Goal: Check status: Check status

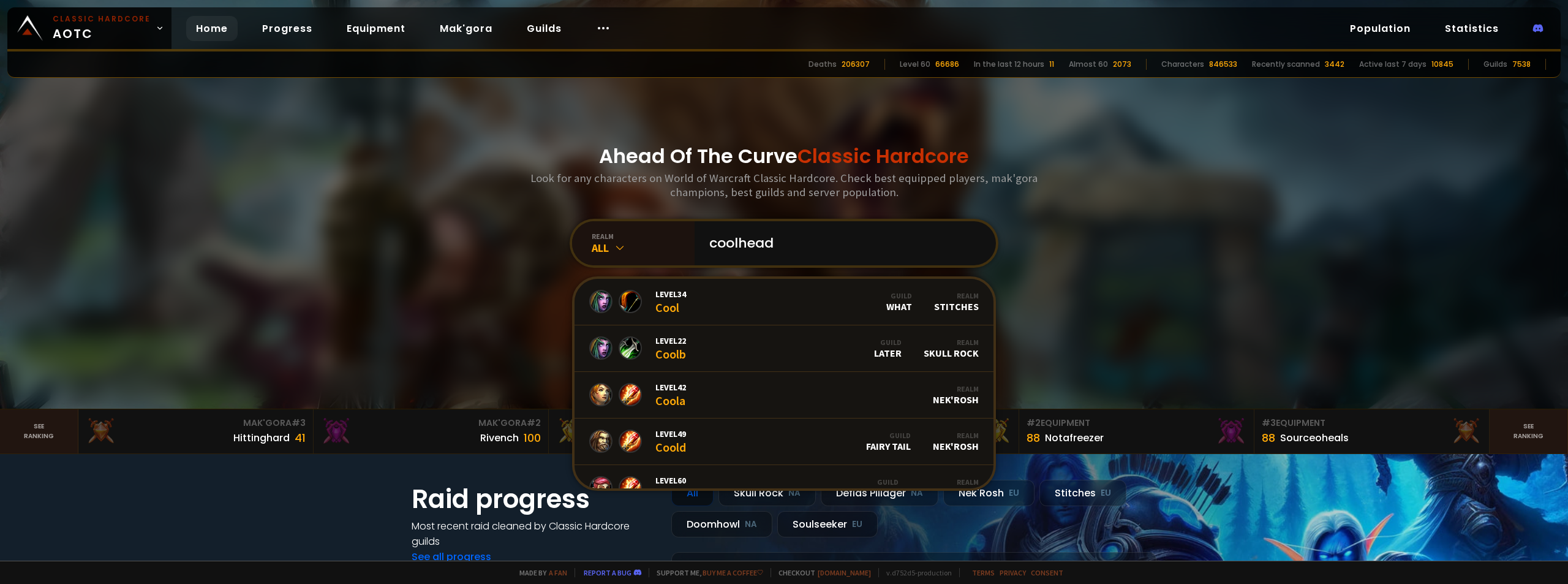
type input "coolheads"
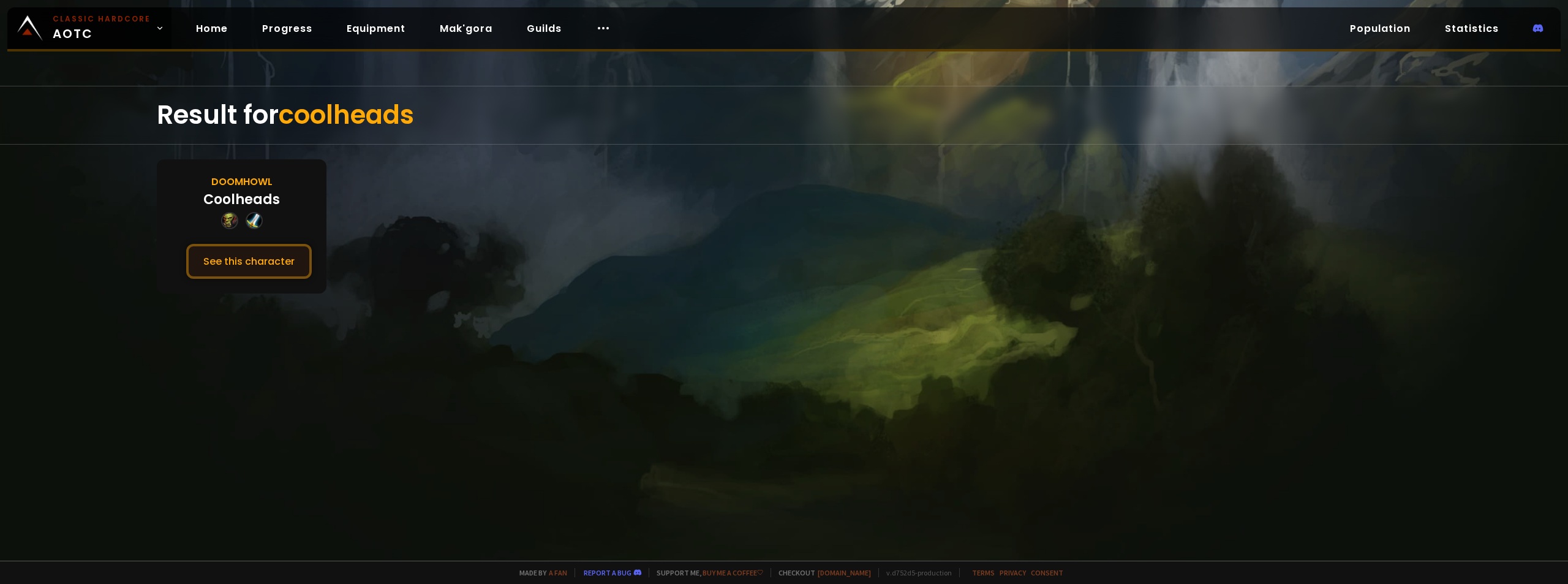
click at [213, 257] on button "See this character" at bounding box center [249, 261] width 125 height 35
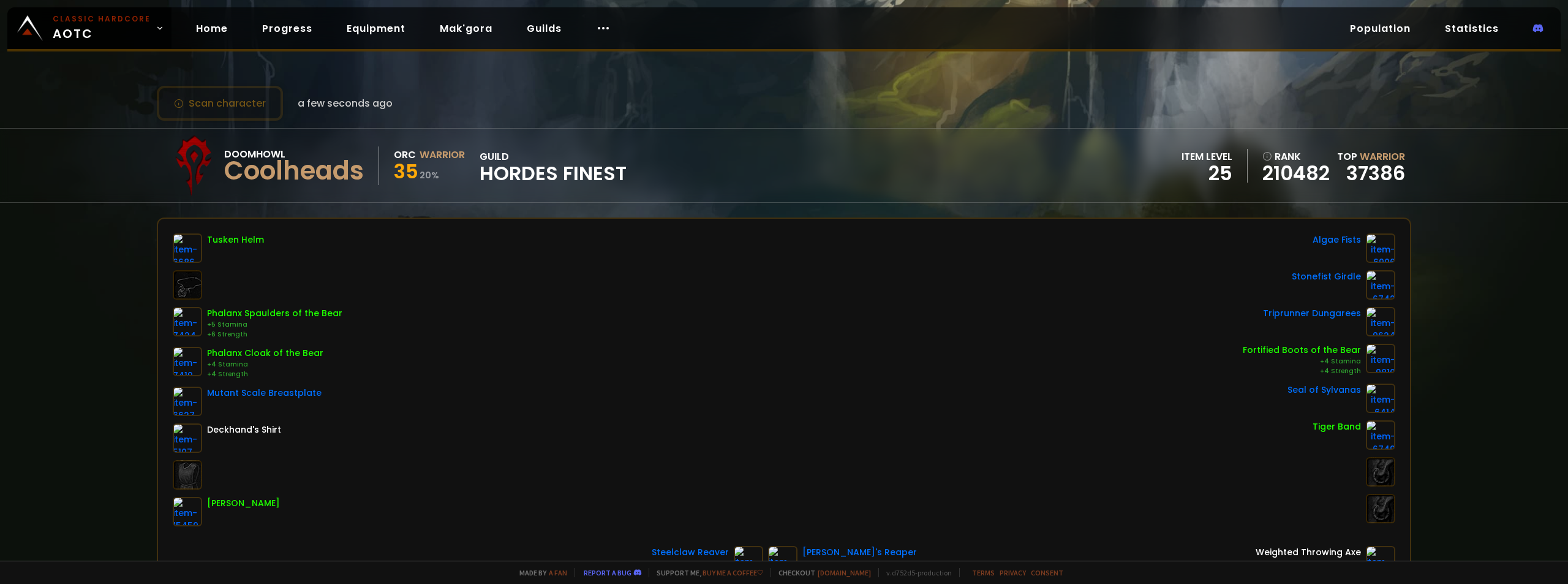
click at [980, 138] on div "Doomhowl Coolheads Orc Warrior 35 20 % guild Hordes Finest item level 25 rank 2…" at bounding box center [784, 165] width 1255 height 73
click at [221, 103] on button "Scan character" at bounding box center [220, 104] width 126 height 35
click at [175, 98] on button "Scan character" at bounding box center [220, 104] width 126 height 35
click at [242, 106] on button "Scan character" at bounding box center [220, 104] width 126 height 35
click at [188, 21] on link "Home" at bounding box center [212, 28] width 51 height 25
